Goal: Task Accomplishment & Management: Use online tool/utility

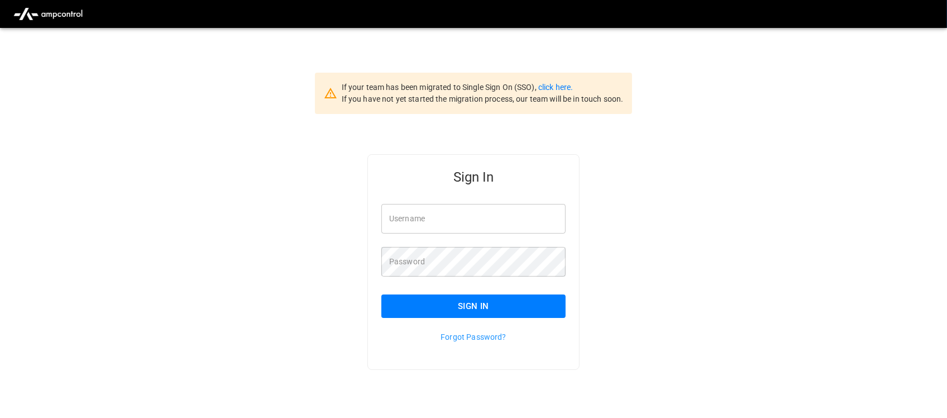
type input "**********"
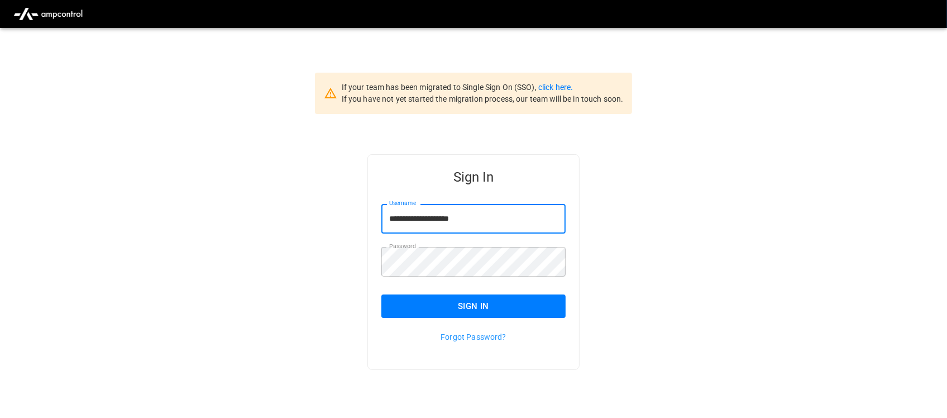
click at [490, 215] on input "**********" at bounding box center [473, 219] width 184 height 30
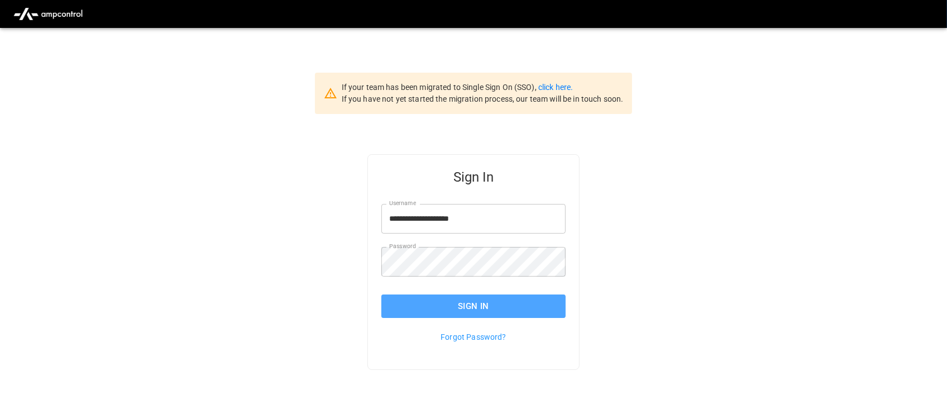
click at [479, 300] on button "Sign In" at bounding box center [473, 305] width 184 height 23
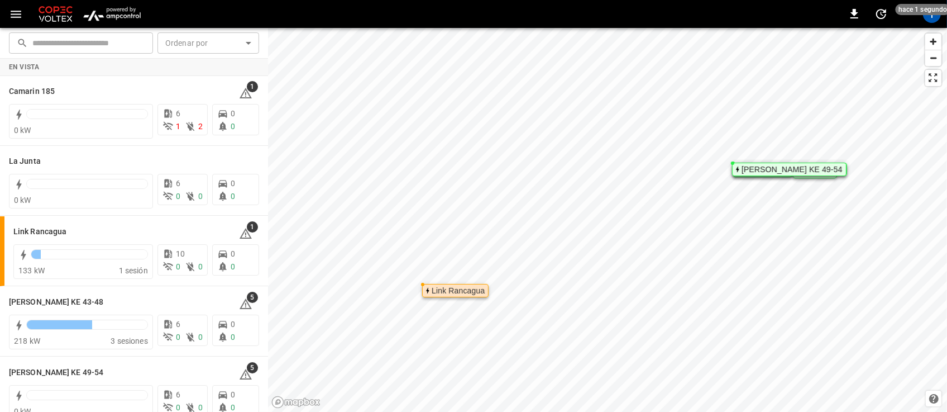
click at [116, 21] on img "menu" at bounding box center [111, 13] width 65 height 21
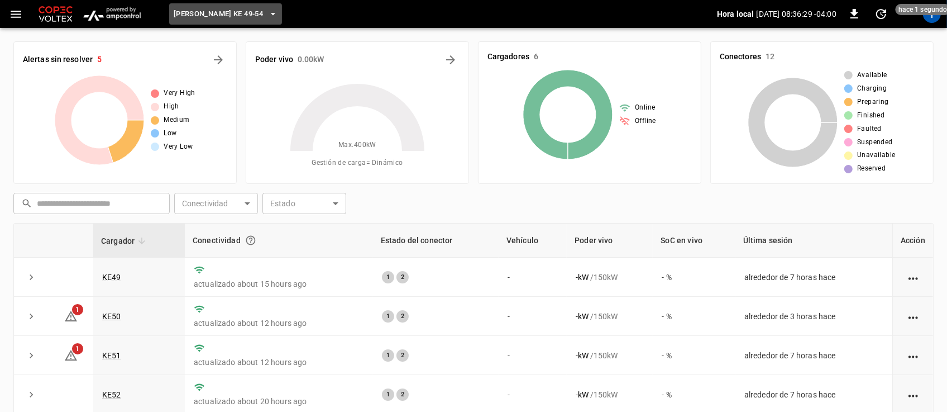
click at [259, 21] on button "Loza Colon KE 49-54" at bounding box center [225, 14] width 113 height 22
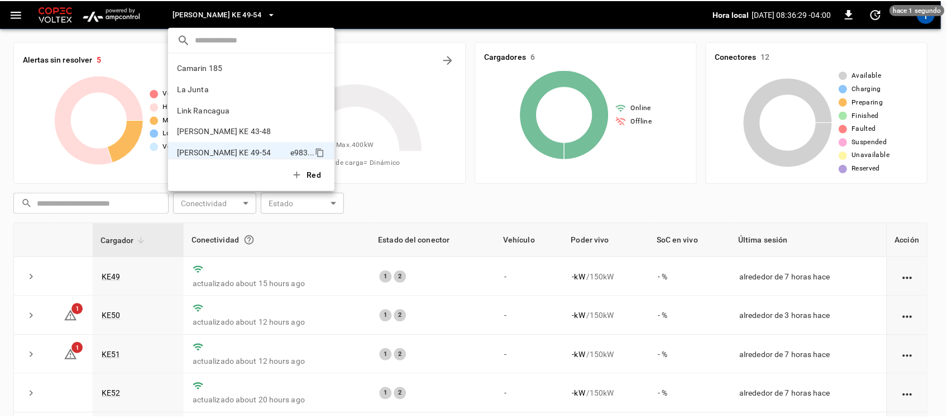
scroll to position [9, 0]
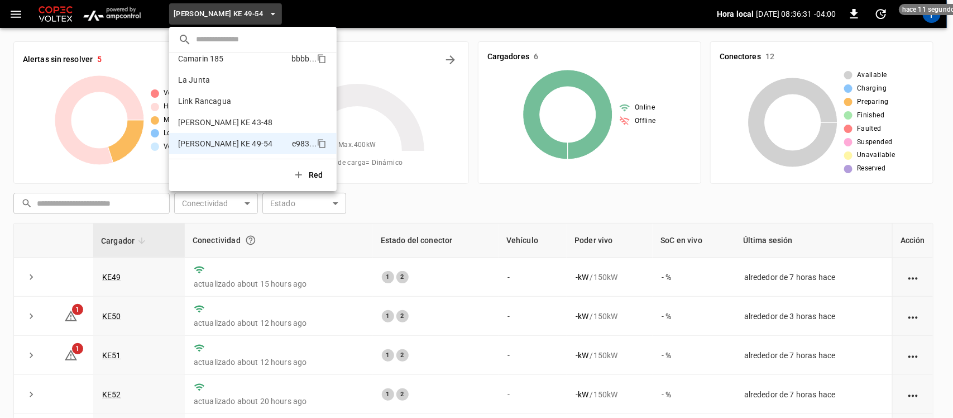
click at [244, 64] on p "Camarin 185" at bounding box center [232, 58] width 109 height 11
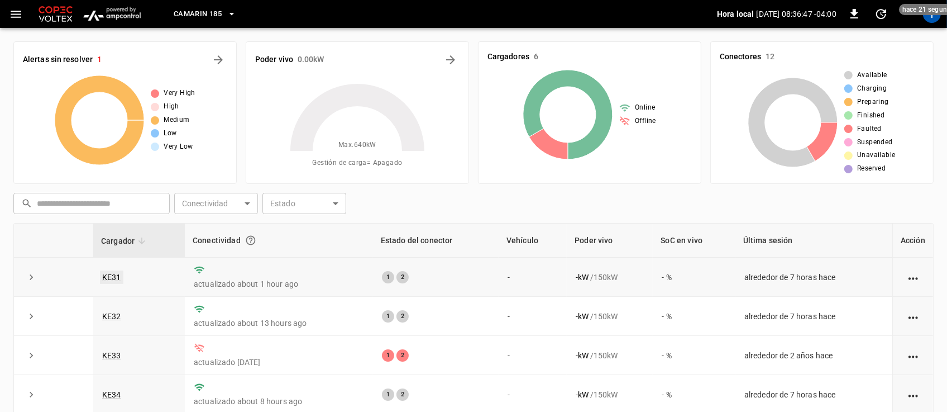
click at [106, 274] on link "KE31" at bounding box center [111, 276] width 23 height 13
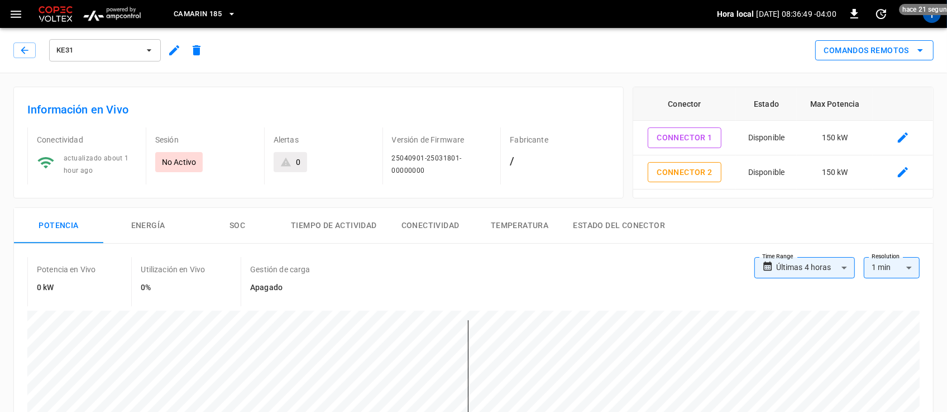
click at [886, 53] on button "Comandos Remotos" at bounding box center [874, 50] width 118 height 21
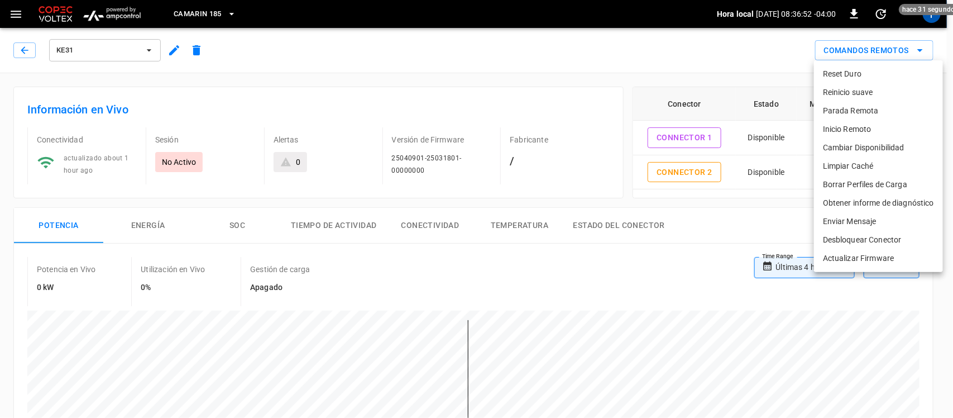
click at [872, 82] on li "Reset Duro" at bounding box center [878, 74] width 129 height 18
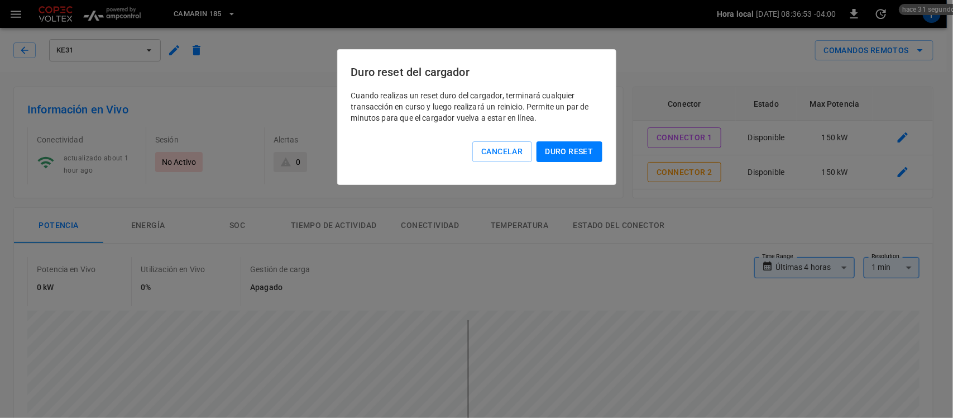
click at [596, 146] on button "Duro reset" at bounding box center [570, 151] width 66 height 21
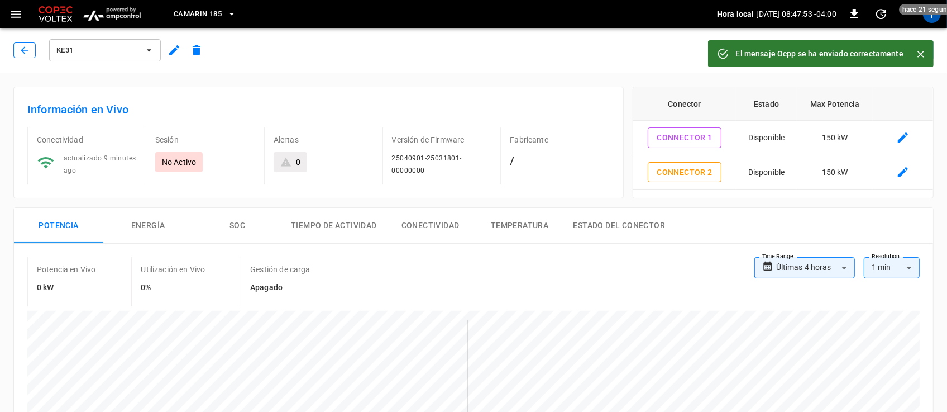
click at [20, 54] on icon "button" at bounding box center [24, 50] width 11 height 11
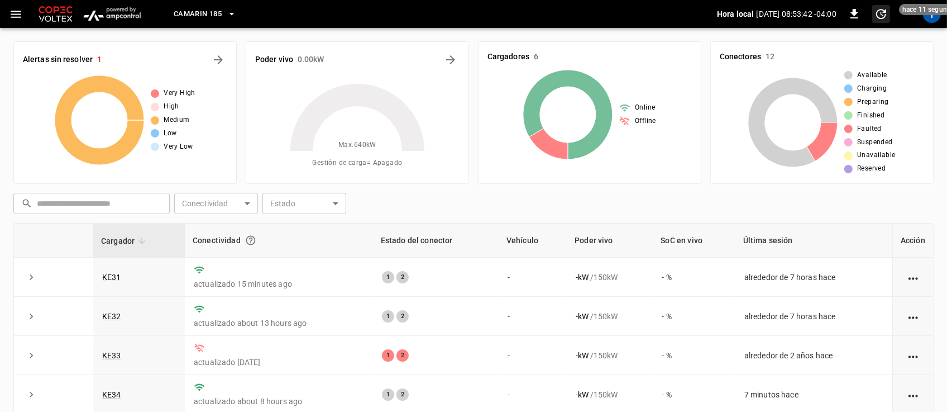
click at [936, 14] on span "hace 11 segundos" at bounding box center [930, 9] width 63 height 11
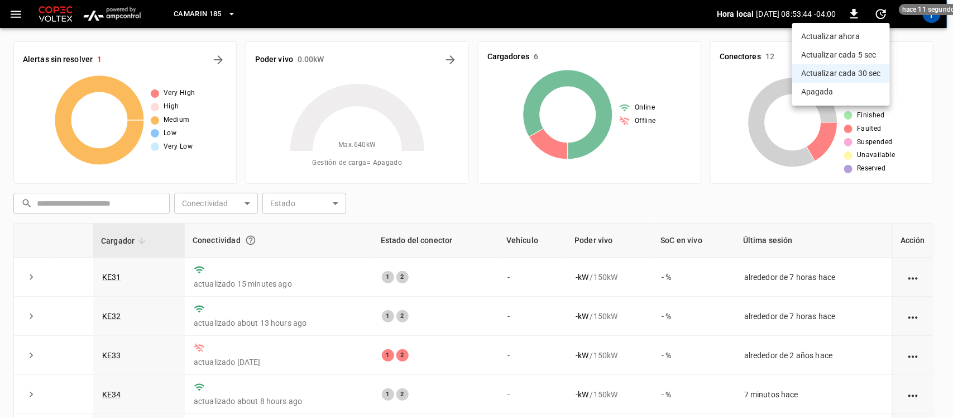
click at [933, 17] on div at bounding box center [476, 209] width 953 height 418
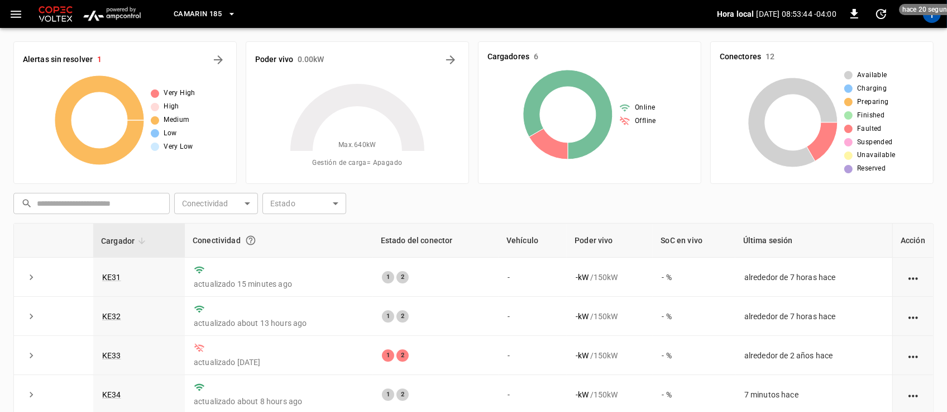
click at [933, 17] on div "T" at bounding box center [932, 14] width 18 height 18
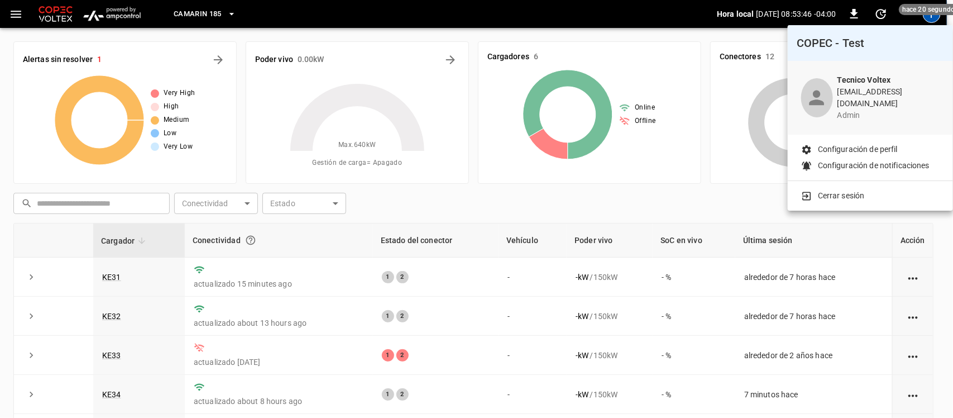
click at [844, 190] on p "Cerrar sesión" at bounding box center [841, 196] width 47 height 12
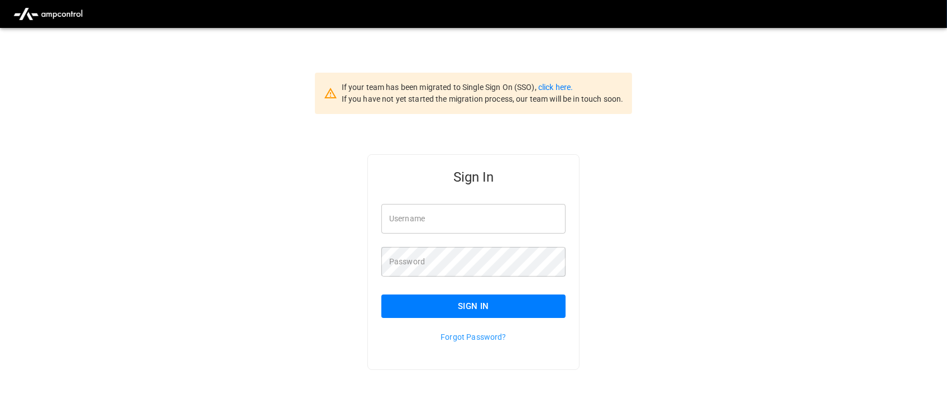
type input "**********"
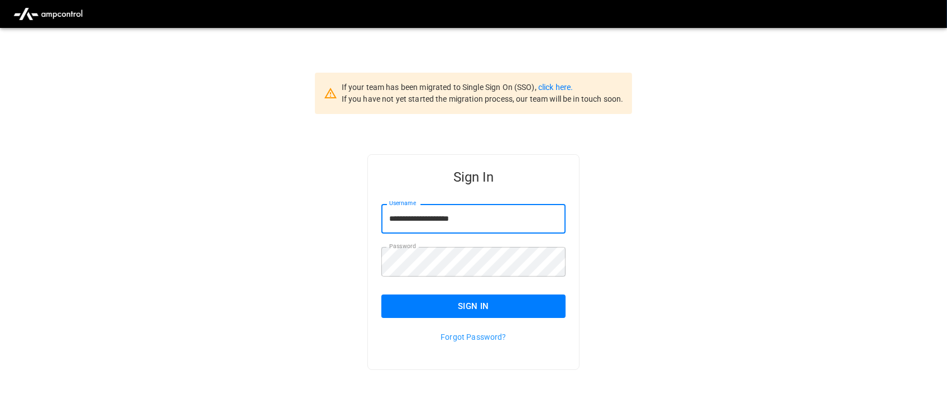
click at [517, 218] on input "**********" at bounding box center [473, 219] width 184 height 30
click at [500, 305] on button "Sign In" at bounding box center [473, 305] width 184 height 23
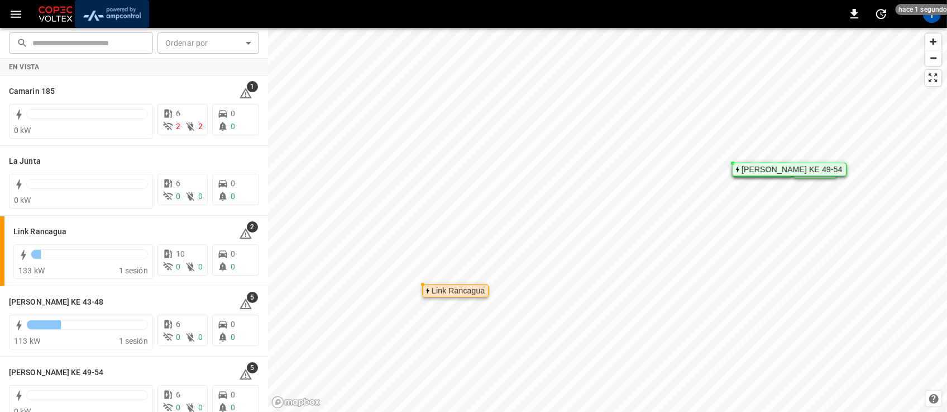
click at [115, 23] on img "menu" at bounding box center [111, 13] width 65 height 21
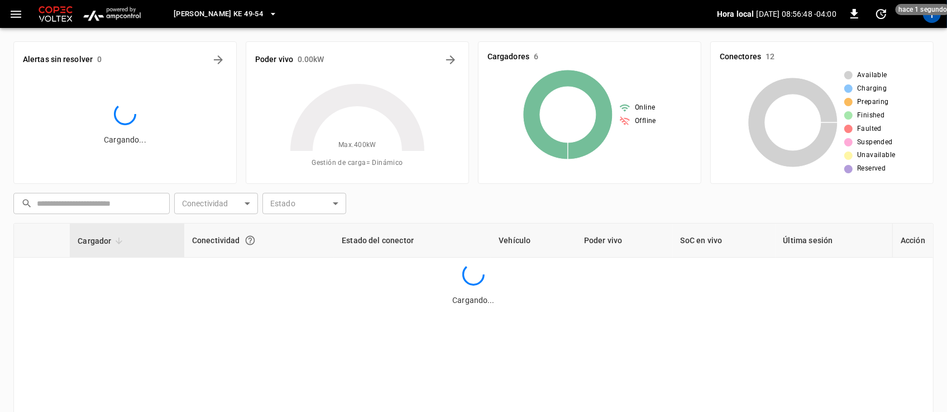
click at [267, 13] on icon "button" at bounding box center [272, 13] width 11 height 11
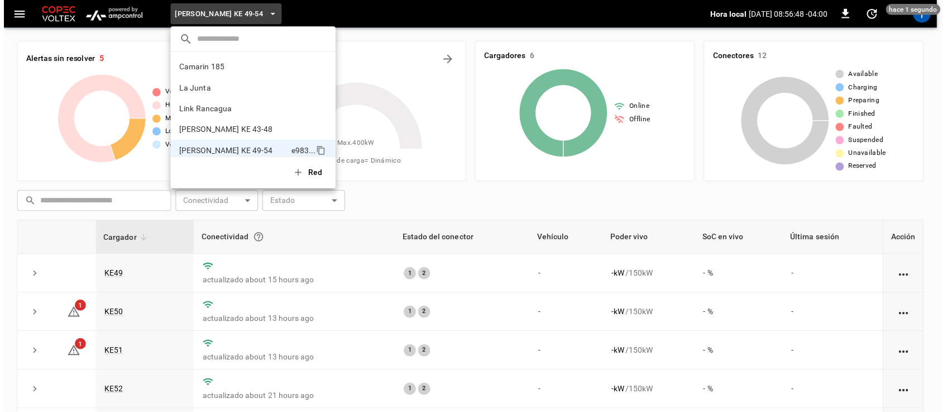
scroll to position [9, 0]
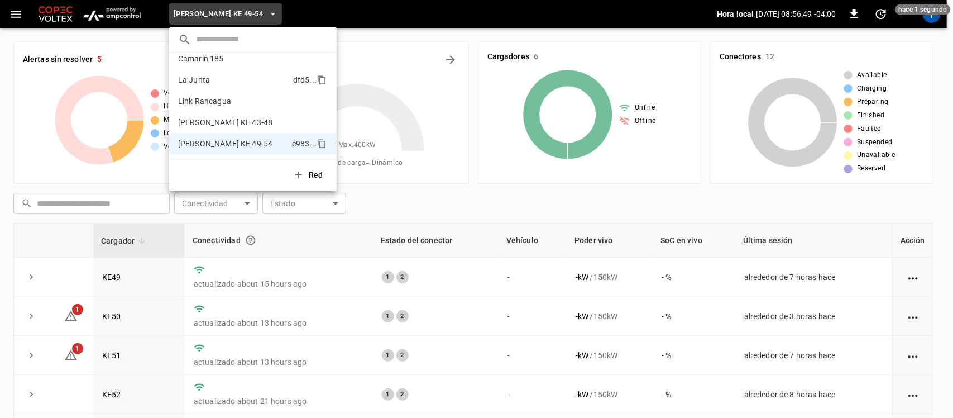
click at [226, 79] on p "La Junta" at bounding box center [233, 79] width 111 height 11
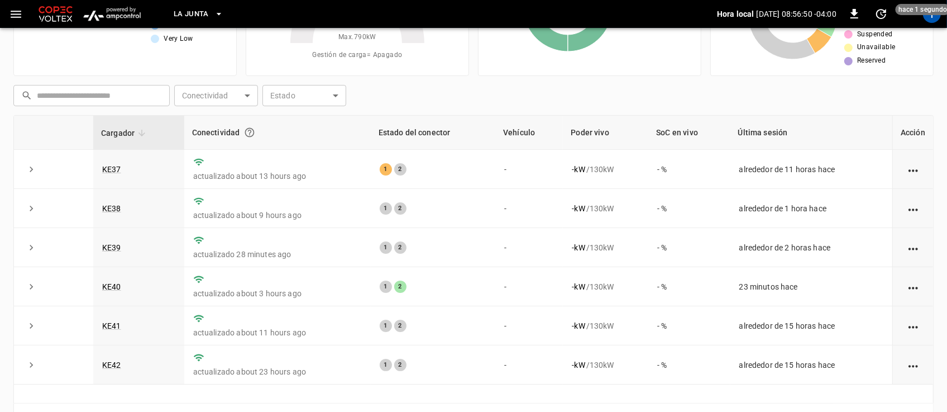
scroll to position [110, 0]
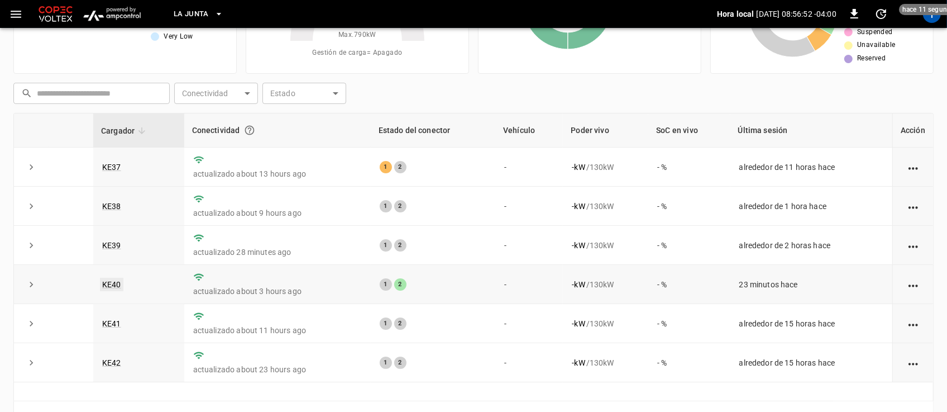
click at [112, 288] on link "KE40" at bounding box center [111, 284] width 23 height 13
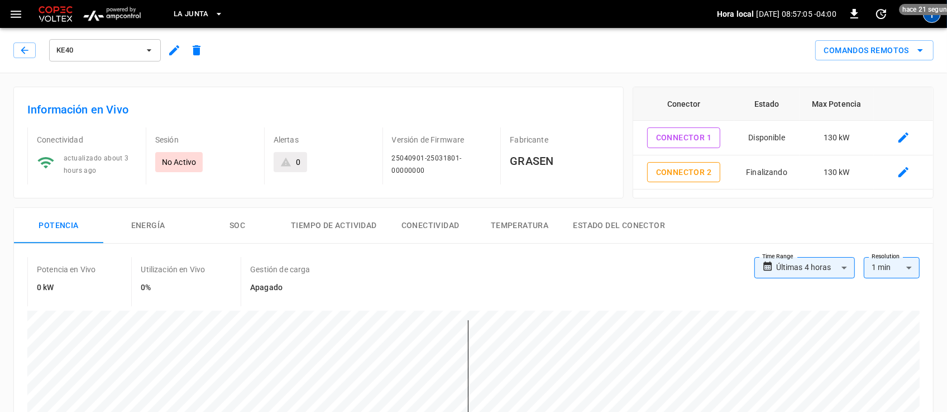
click at [931, 20] on div "T" at bounding box center [932, 14] width 18 height 18
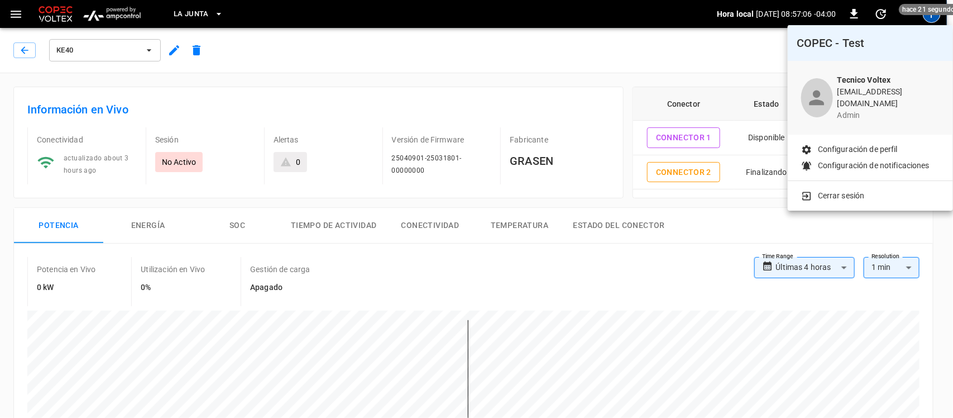
click at [840, 190] on p "Cerrar sesión" at bounding box center [841, 196] width 47 height 12
